Goal: Task Accomplishment & Management: Use online tool/utility

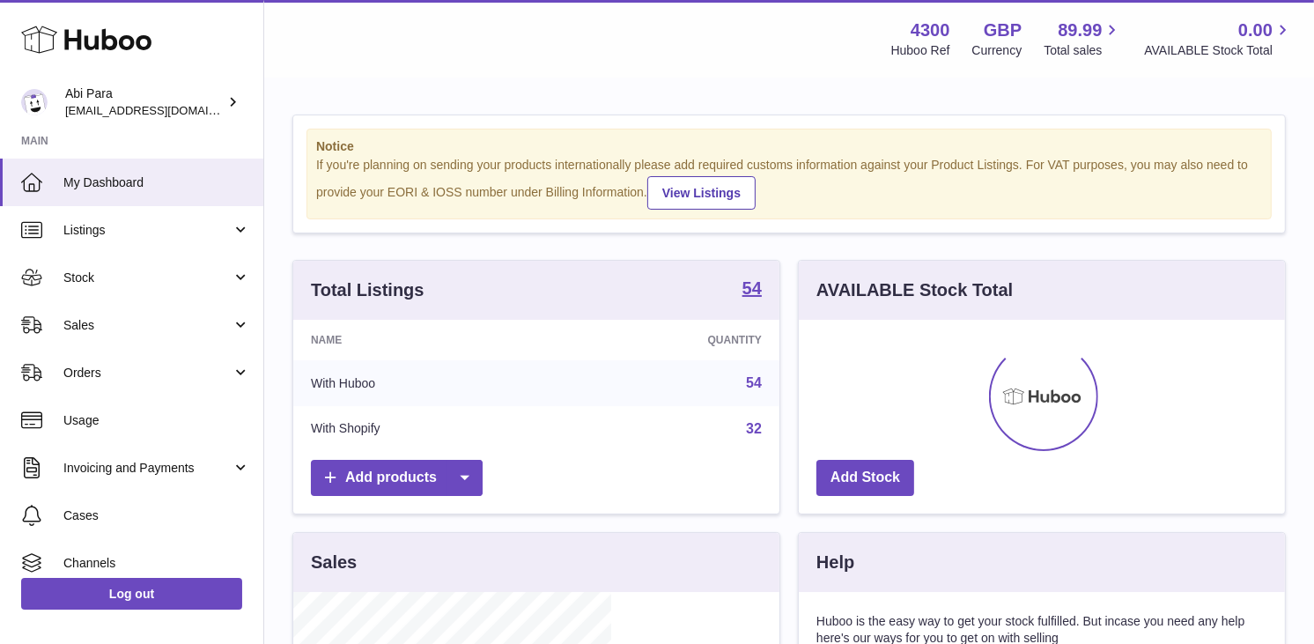
scroll to position [275, 318]
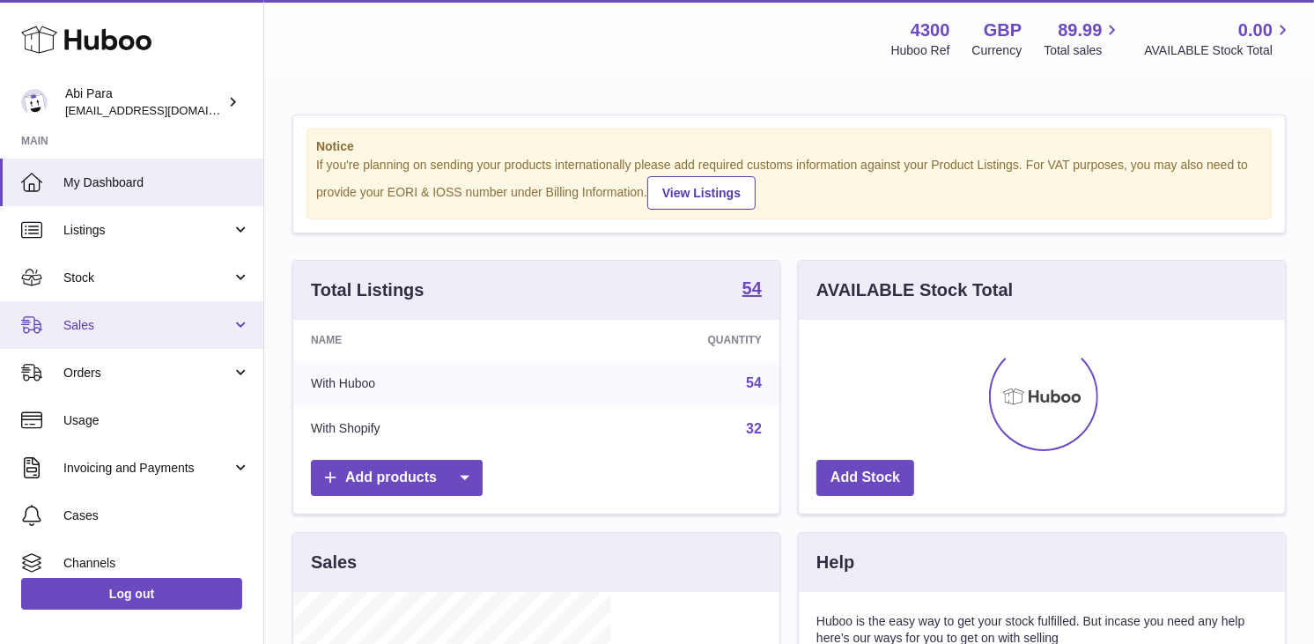
click at [171, 329] on span "Sales" at bounding box center [147, 325] width 168 height 17
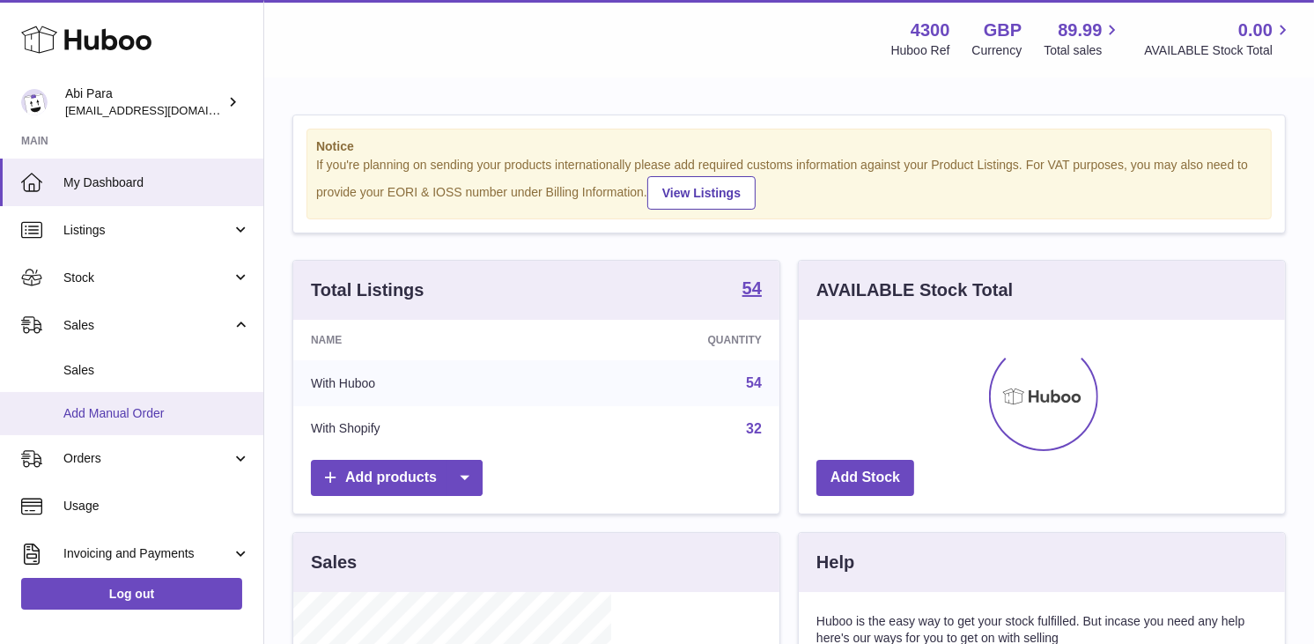
click at [159, 392] on link "Add Manual Order" at bounding box center [131, 413] width 263 height 43
